Goal: Information Seeking & Learning: Learn about a topic

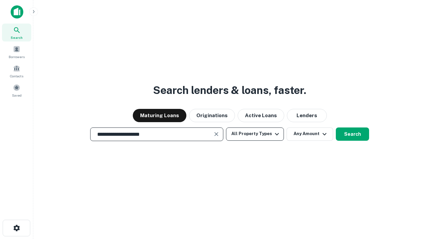
type input "**********"
click at [255, 134] on button "All Property Types" at bounding box center [255, 134] width 58 height 13
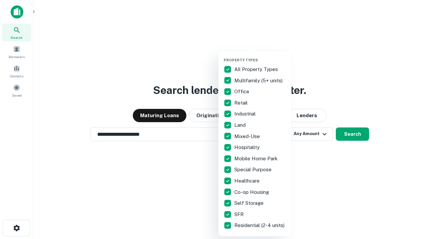
click at [260, 56] on button "button" at bounding box center [259, 56] width 73 height 0
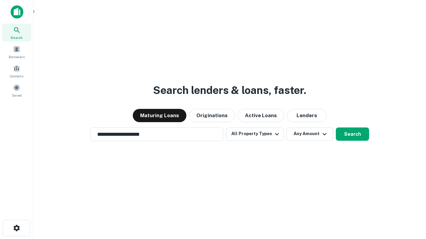
scroll to position [4, 80]
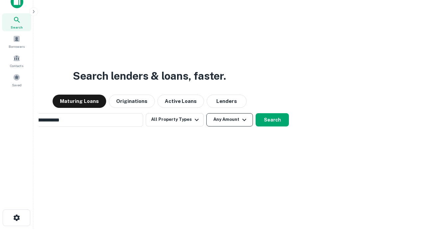
click at [206, 113] on button "Any Amount" at bounding box center [229, 119] width 47 height 13
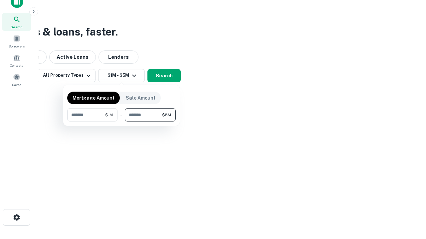
type input "*******"
click at [121, 122] on button "button" at bounding box center [121, 122] width 108 height 0
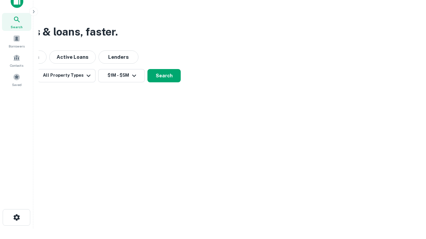
scroll to position [10, 0]
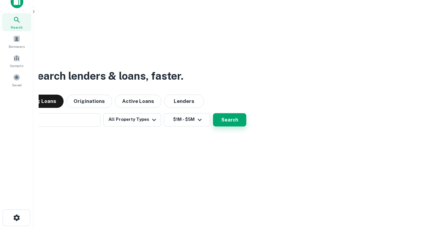
click at [213, 113] on button "Search" at bounding box center [229, 119] width 33 height 13
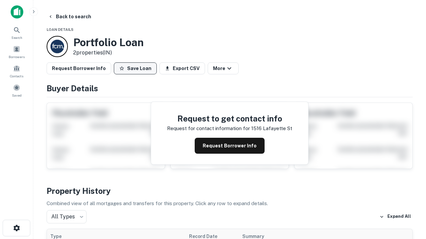
click at [135, 68] on button "Save Loan" at bounding box center [135, 69] width 43 height 12
click at [137, 68] on button "Loan Saved" at bounding box center [137, 69] width 46 height 12
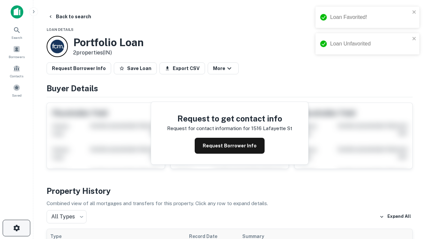
click at [16, 228] on icon "button" at bounding box center [17, 228] width 8 height 8
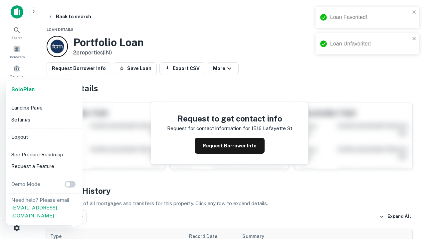
click at [44, 137] on li "Logout" at bounding box center [44, 137] width 71 height 12
